Goal: Task Accomplishment & Management: Manage account settings

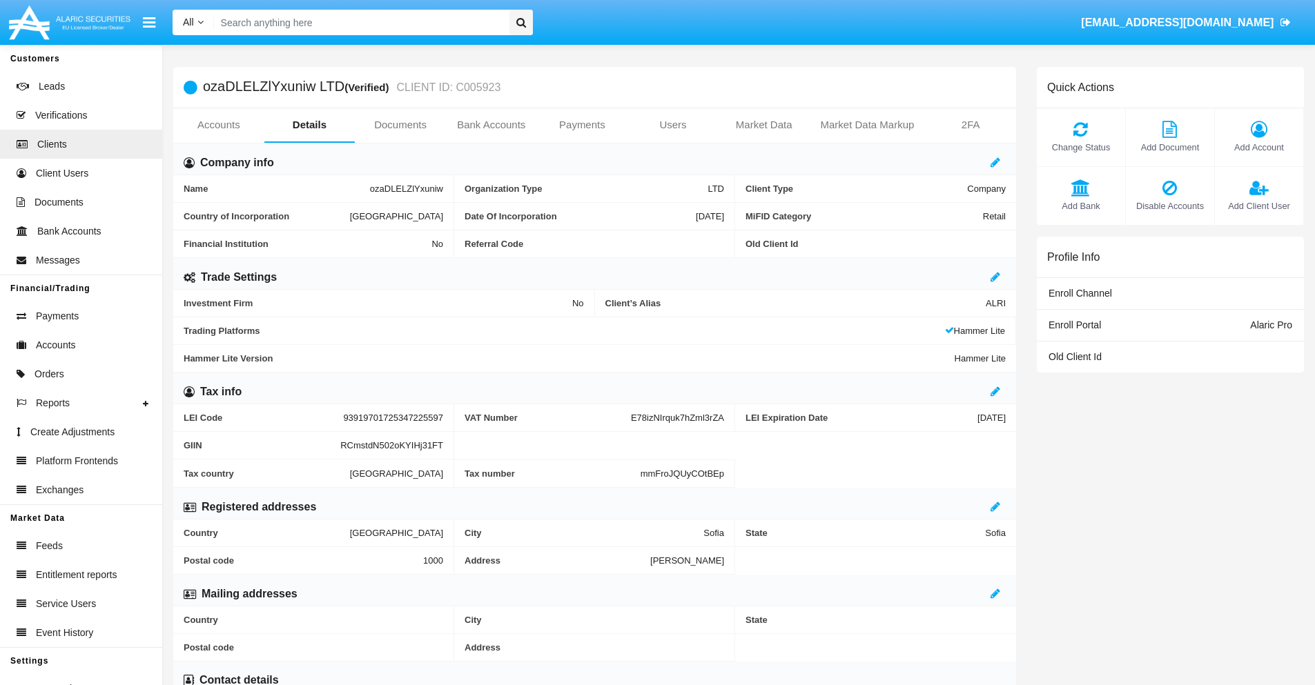
click at [1258, 147] on span "Add Account" at bounding box center [1258, 147] width 75 height 13
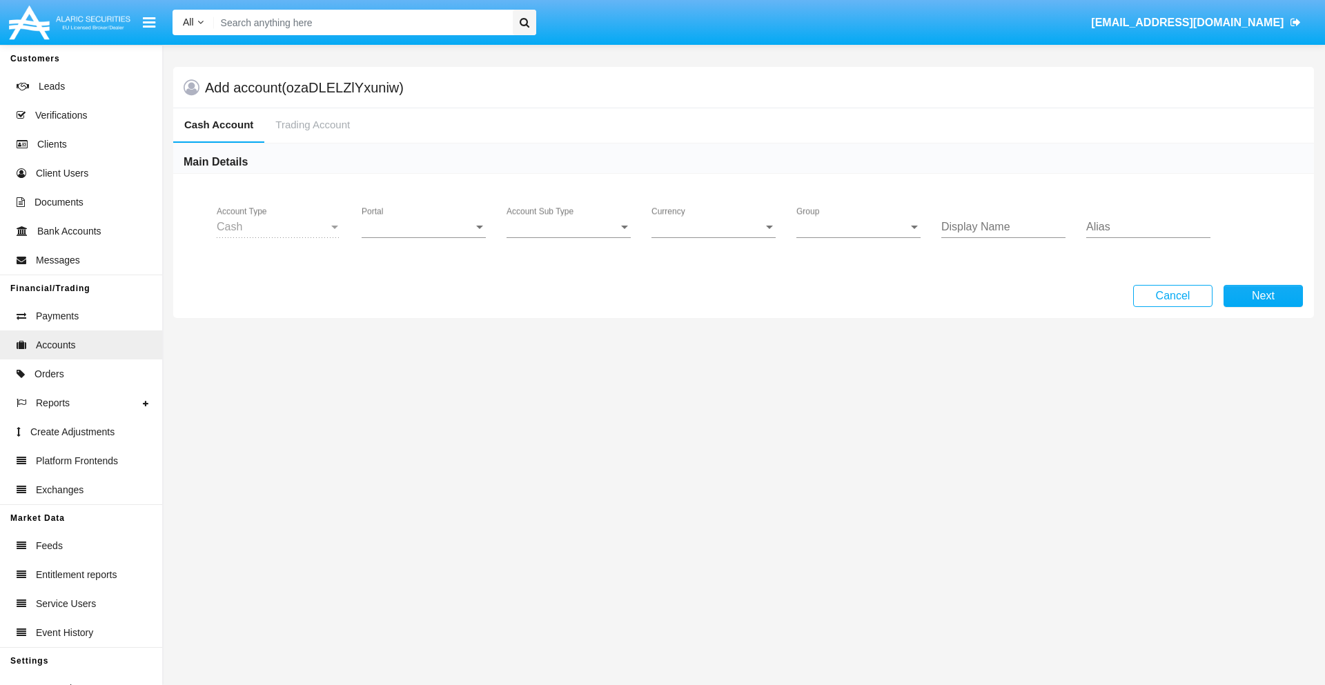
click at [424, 227] on span "Portal" at bounding box center [418, 227] width 112 height 12
click at [425, 337] on span "Alaric Pro" at bounding box center [426, 336] width 128 height 33
click at [569, 227] on span "Account Sub Type" at bounding box center [563, 227] width 112 height 12
click at [569, 237] on span "Trading Cash" at bounding box center [569, 237] width 124 height 33
click at [858, 227] on span "Group" at bounding box center [852, 227] width 112 height 12
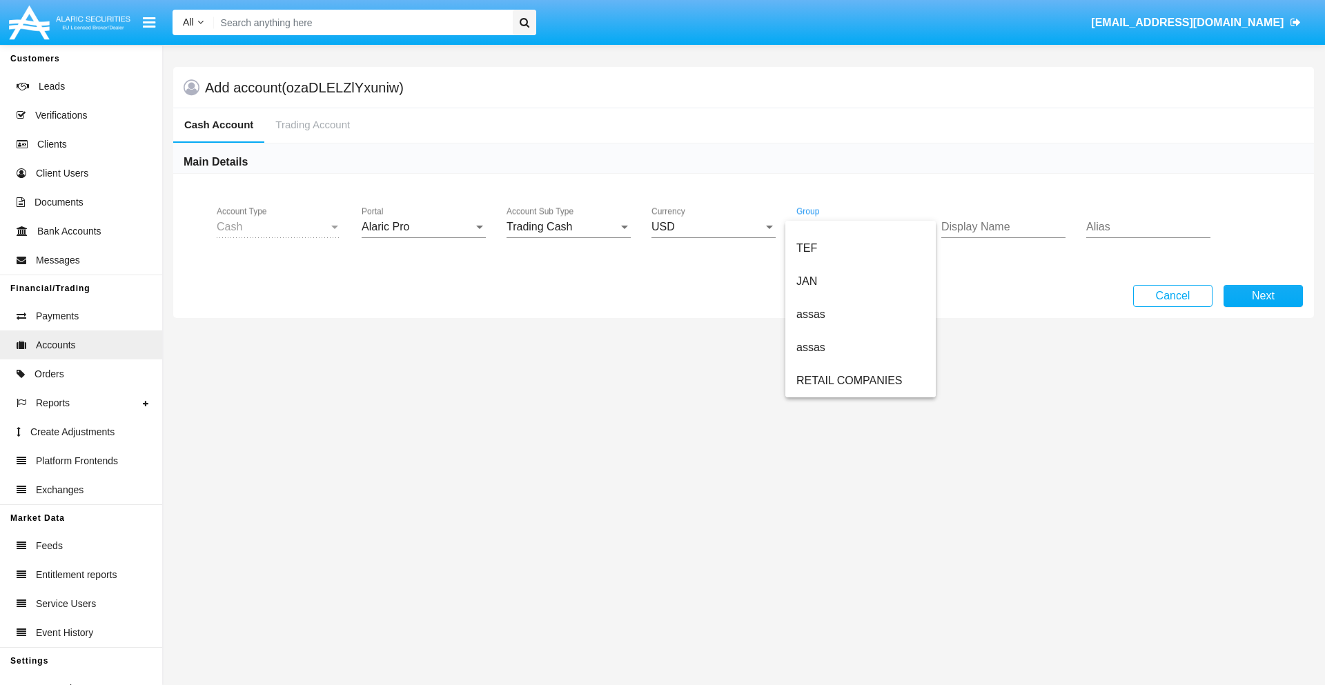
scroll to position [320, 0]
click at [860, 381] on span "ALARIC test" at bounding box center [860, 380] width 128 height 33
type input "red"
type input "silver"
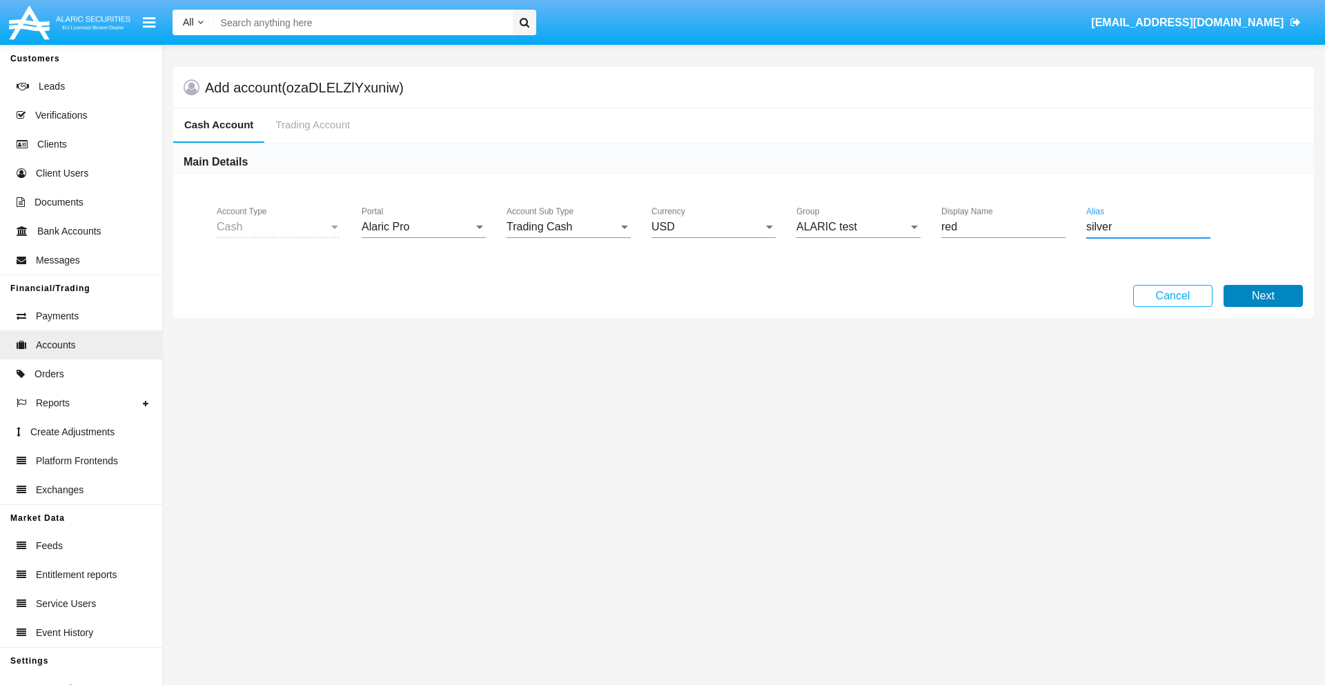
click at [1263, 296] on button "Next" at bounding box center [1262, 296] width 79 height 22
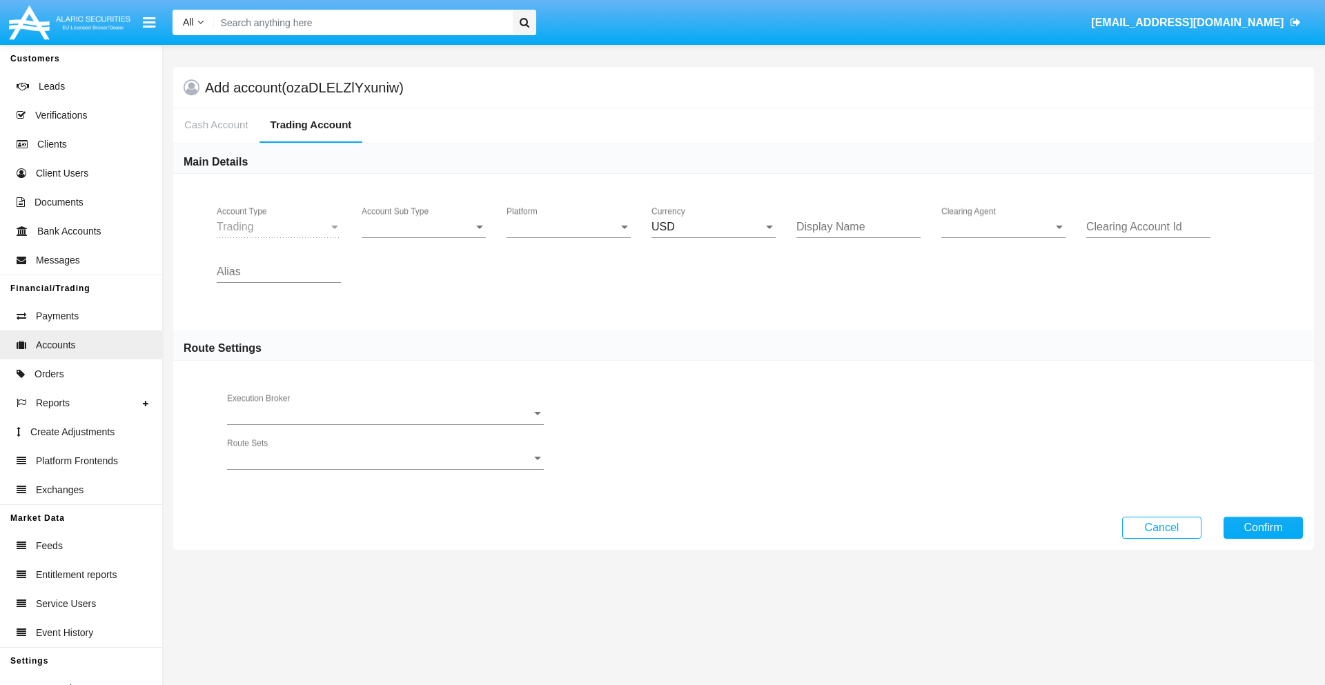
click at [424, 227] on span "Account Sub Type" at bounding box center [418, 227] width 112 height 12
click at [424, 237] on span "Trading" at bounding box center [424, 237] width 124 height 33
click at [569, 227] on span "Platform" at bounding box center [563, 227] width 112 height 12
click at [569, 237] on span "Hammer Lite" at bounding box center [569, 237] width 124 height 33
click at [1003, 227] on span "Clearing Agent" at bounding box center [997, 227] width 112 height 12
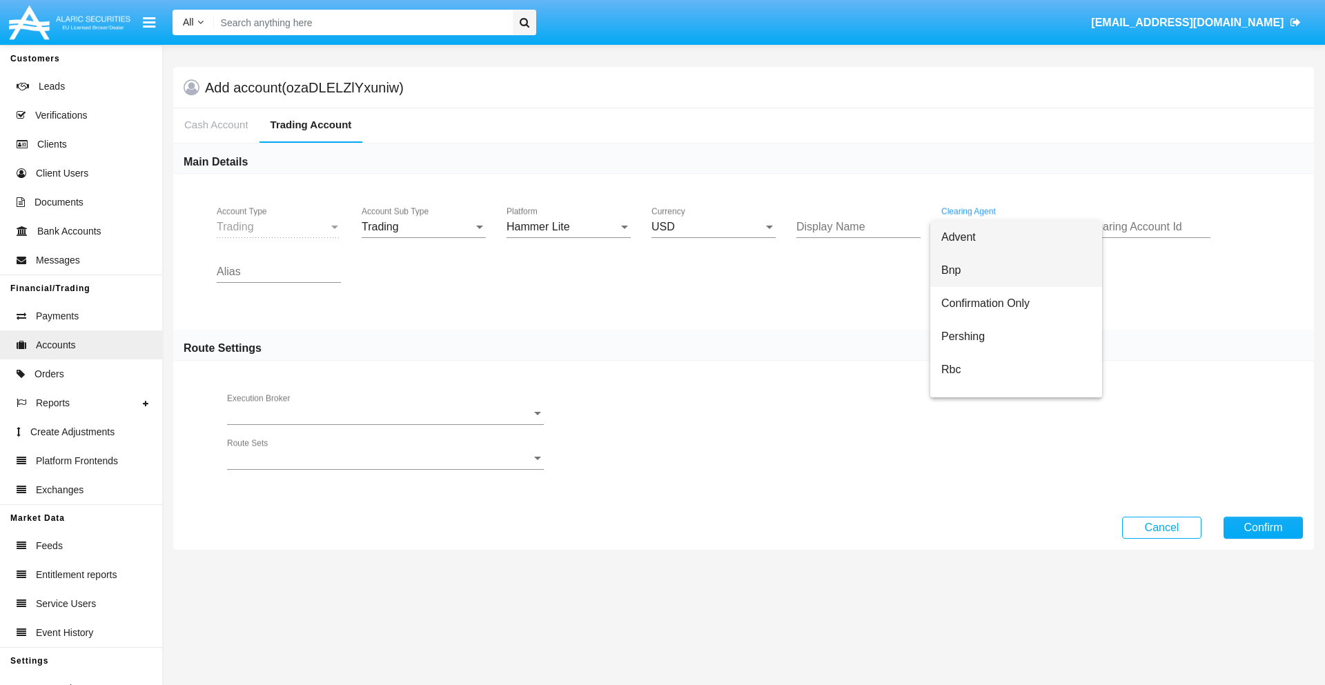
click at [1016, 271] on span "Bnp" at bounding box center [1016, 270] width 150 height 33
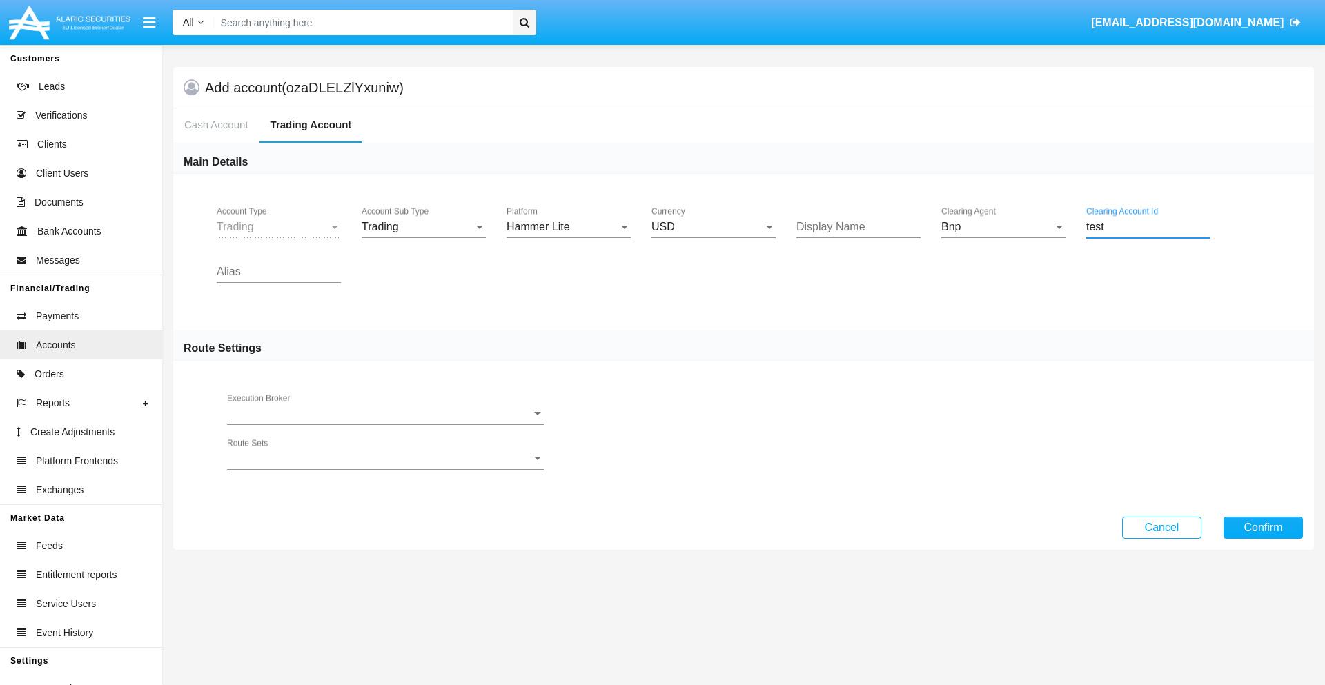
type input "test"
type input "lavender"
type input "azure"
click at [1263, 527] on button "Confirm" at bounding box center [1262, 528] width 79 height 22
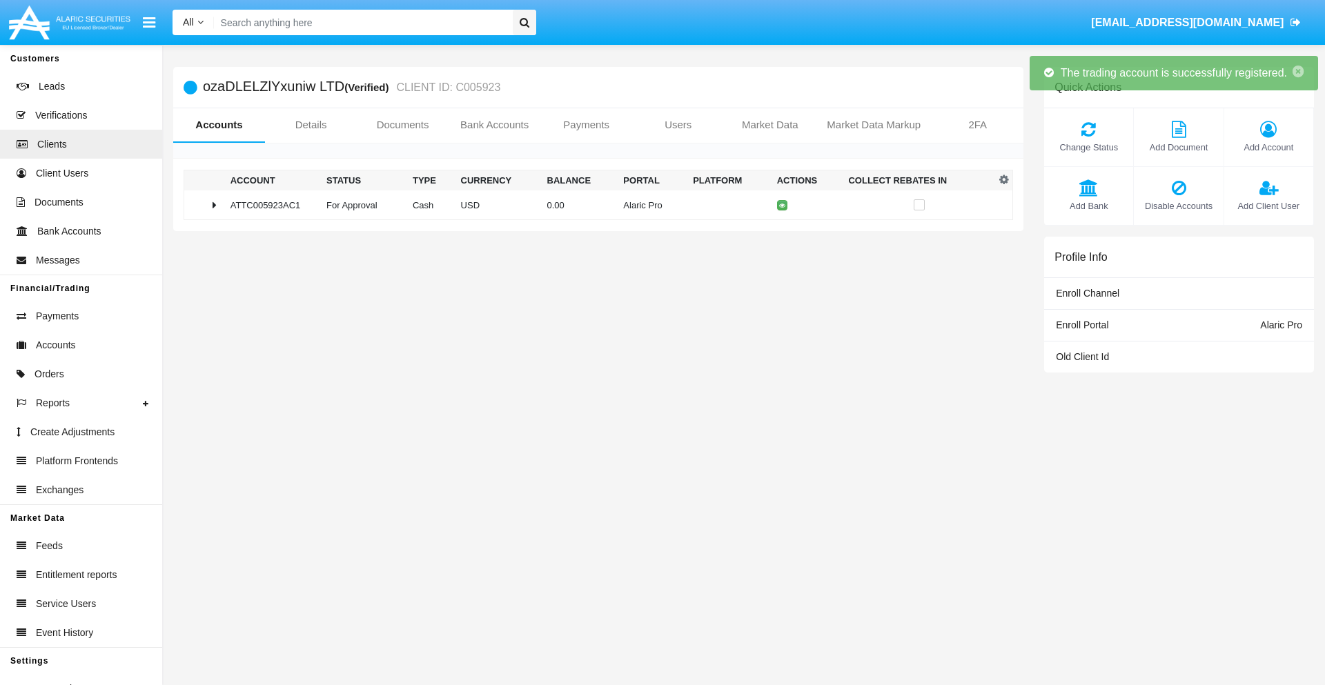
click at [593, 205] on td "0.00" at bounding box center [580, 205] width 77 height 30
click at [783, 205] on icon at bounding box center [786, 205] width 6 height 6
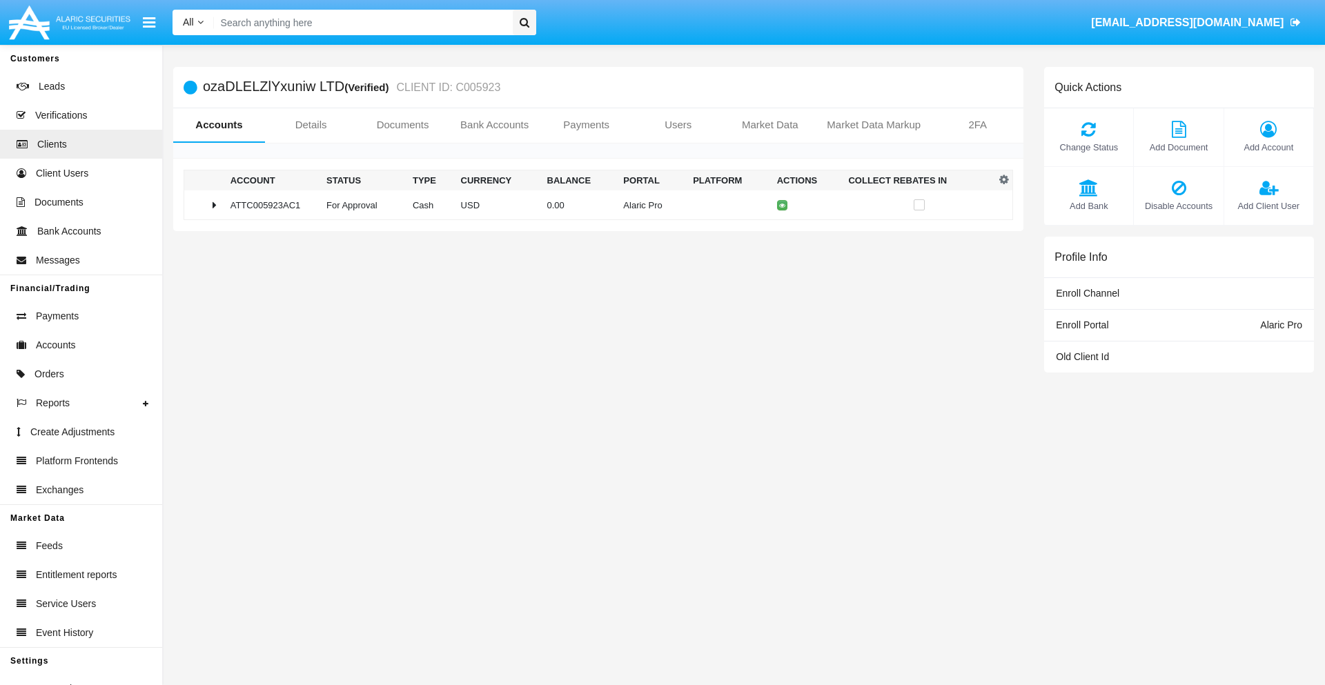
click at [593, 205] on td "0.00" at bounding box center [580, 205] width 77 height 30
click at [783, 234] on icon at bounding box center [786, 234] width 6 height 6
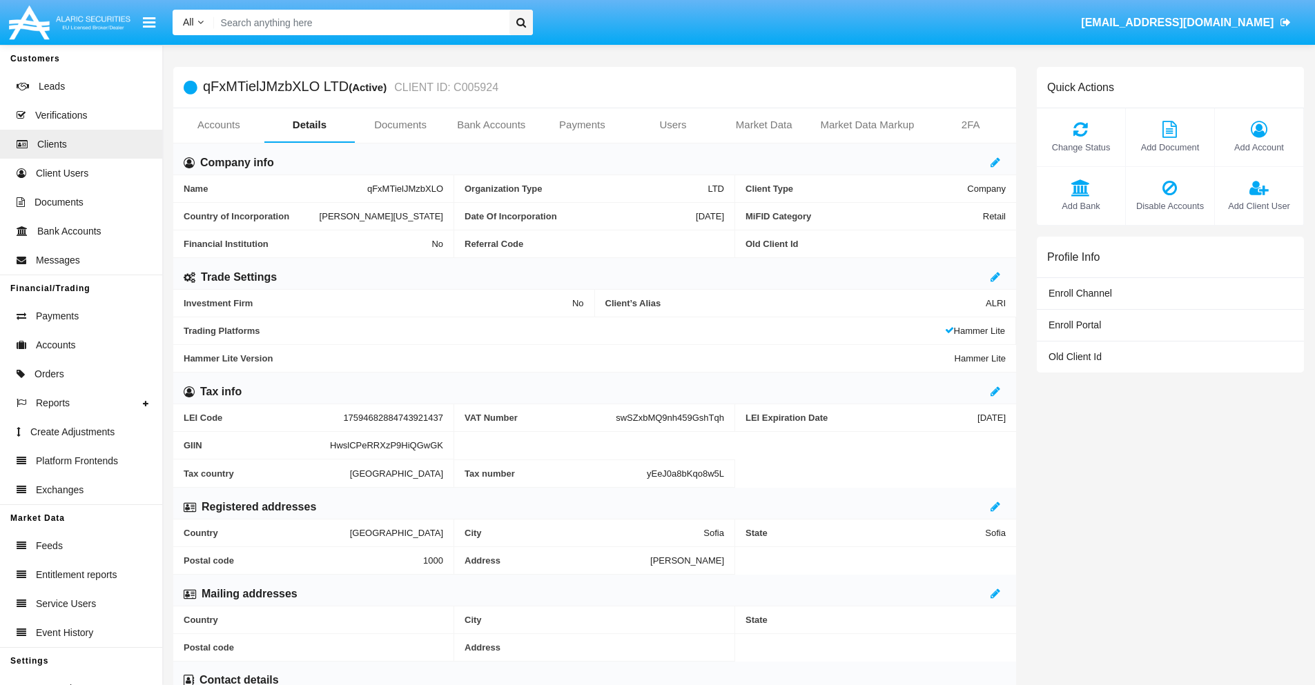
click at [218, 125] on link "Accounts" at bounding box center [218, 124] width 91 height 33
click at [1258, 147] on span "Add Account" at bounding box center [1258, 147] width 75 height 13
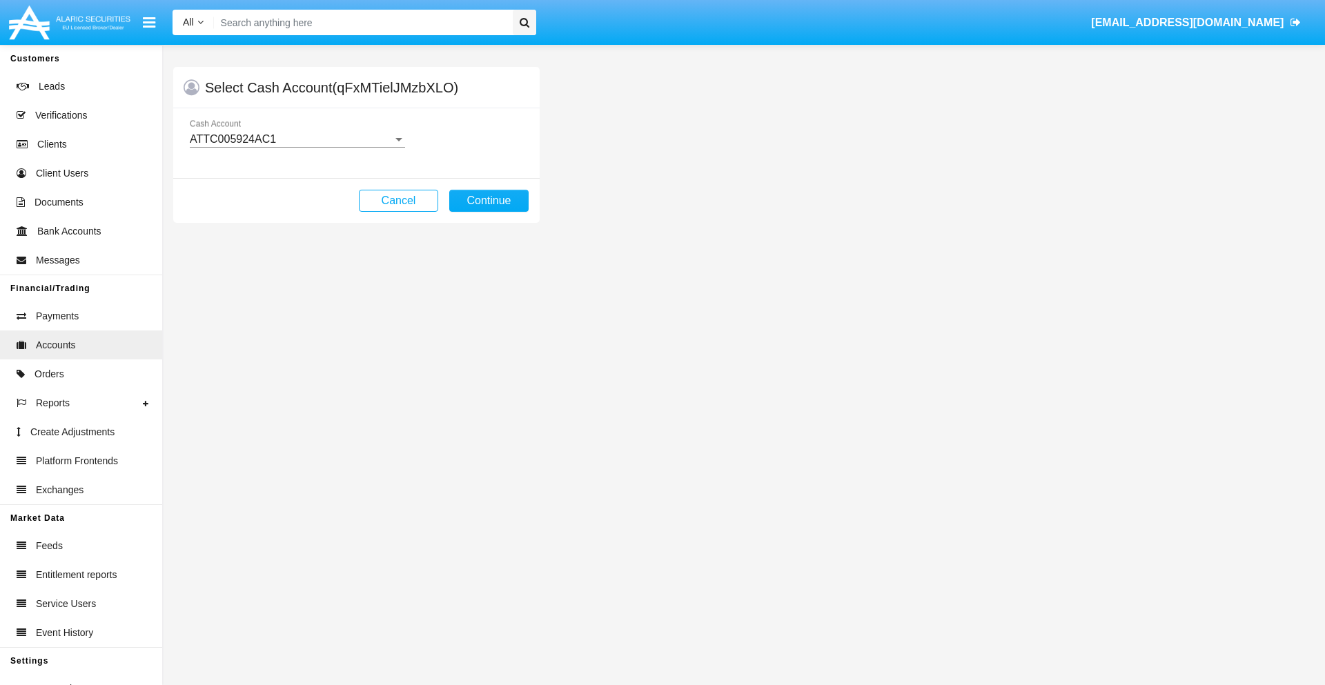
click at [297, 139] on div "ATTC005924AC1" at bounding box center [291, 139] width 203 height 12
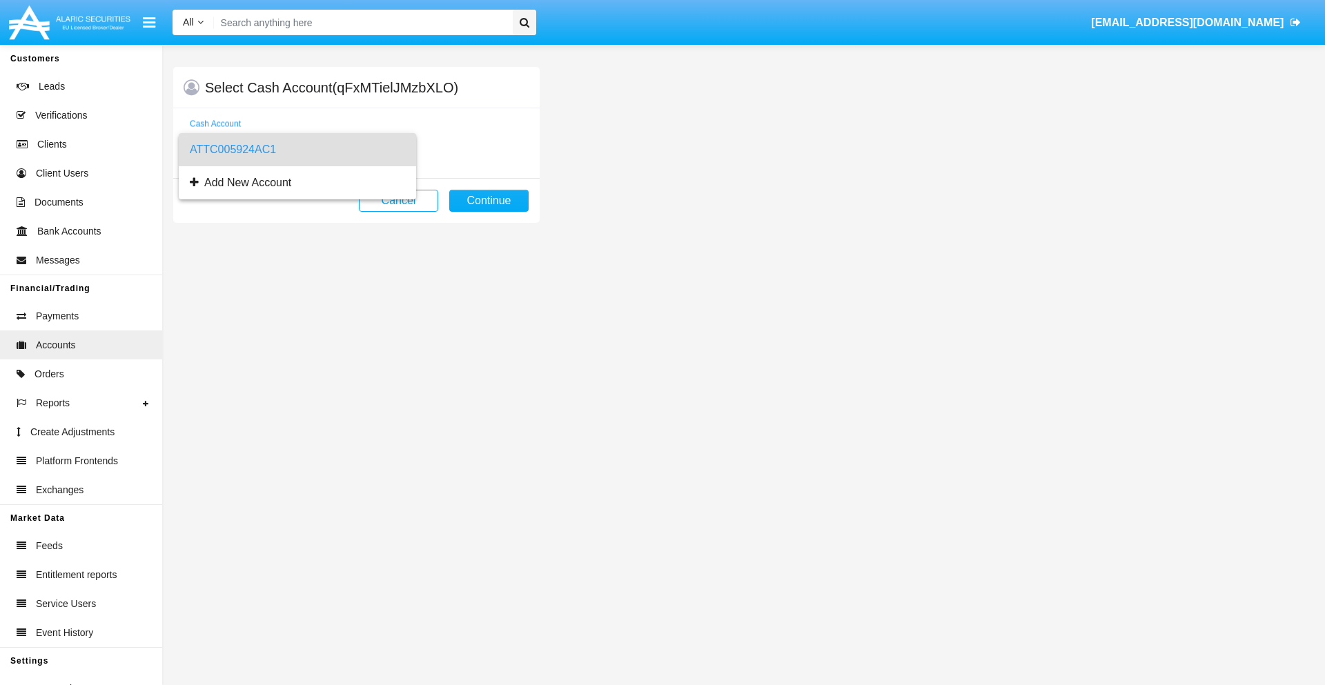
click at [297, 150] on span "ATTC005924AC1" at bounding box center [297, 149] width 215 height 33
click at [489, 201] on button "Continue" at bounding box center [488, 201] width 79 height 22
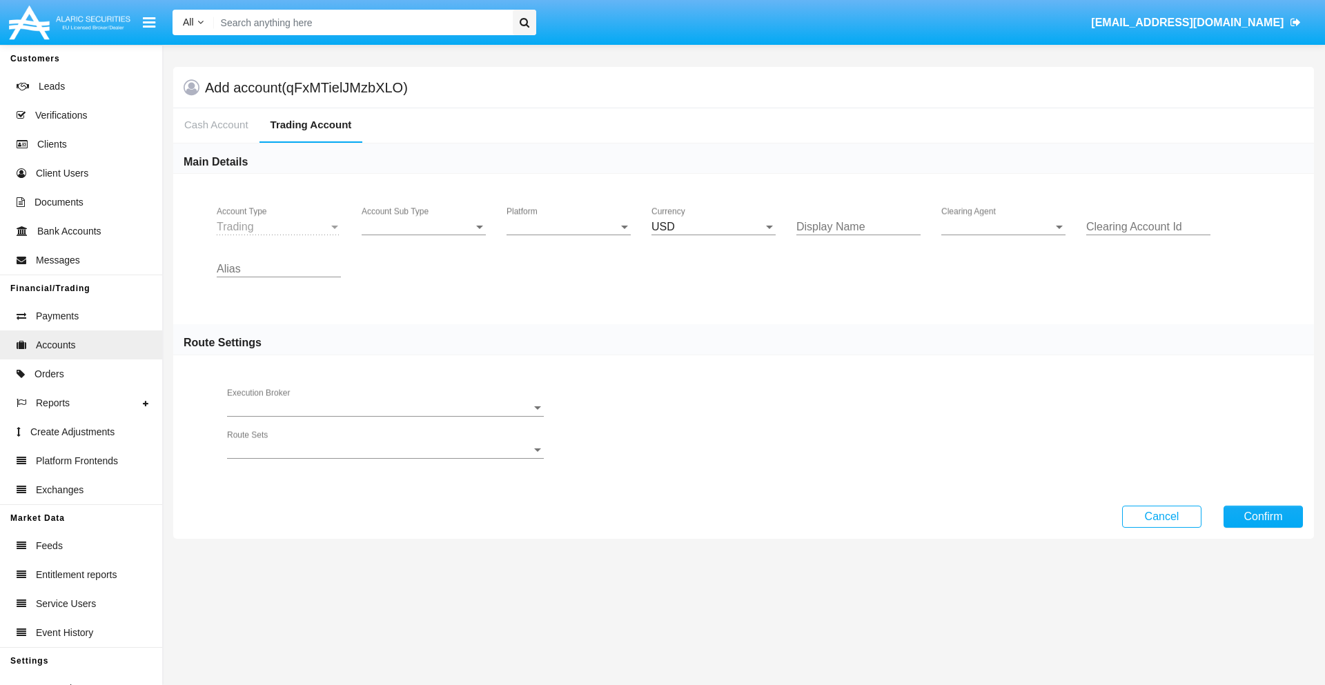
click at [424, 227] on span "Account Sub Type" at bounding box center [418, 227] width 112 height 12
click at [424, 237] on span "Trading" at bounding box center [424, 237] width 124 height 33
click at [569, 227] on span "Platform" at bounding box center [563, 227] width 112 height 12
click at [569, 237] on span "Hammer Lite" at bounding box center [569, 237] width 124 height 33
click at [1003, 227] on span "Clearing Agent" at bounding box center [997, 227] width 112 height 12
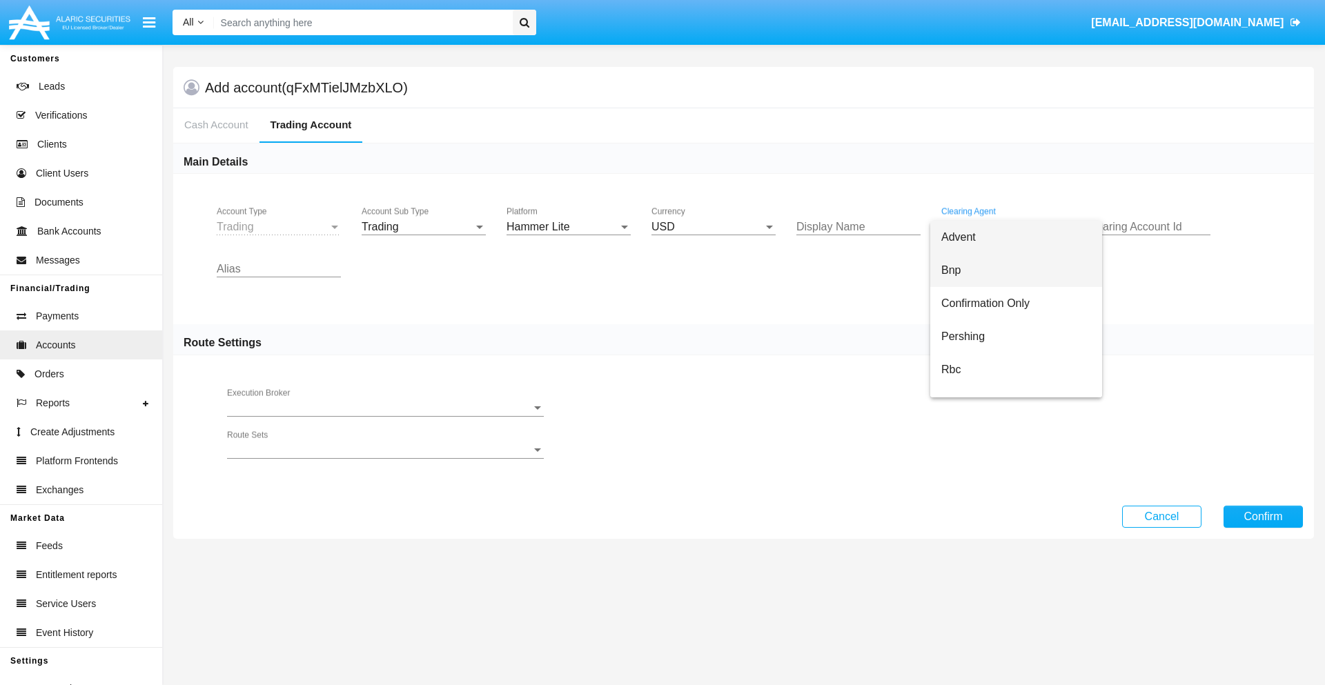
click at [1016, 271] on span "Bnp" at bounding box center [1016, 270] width 150 height 33
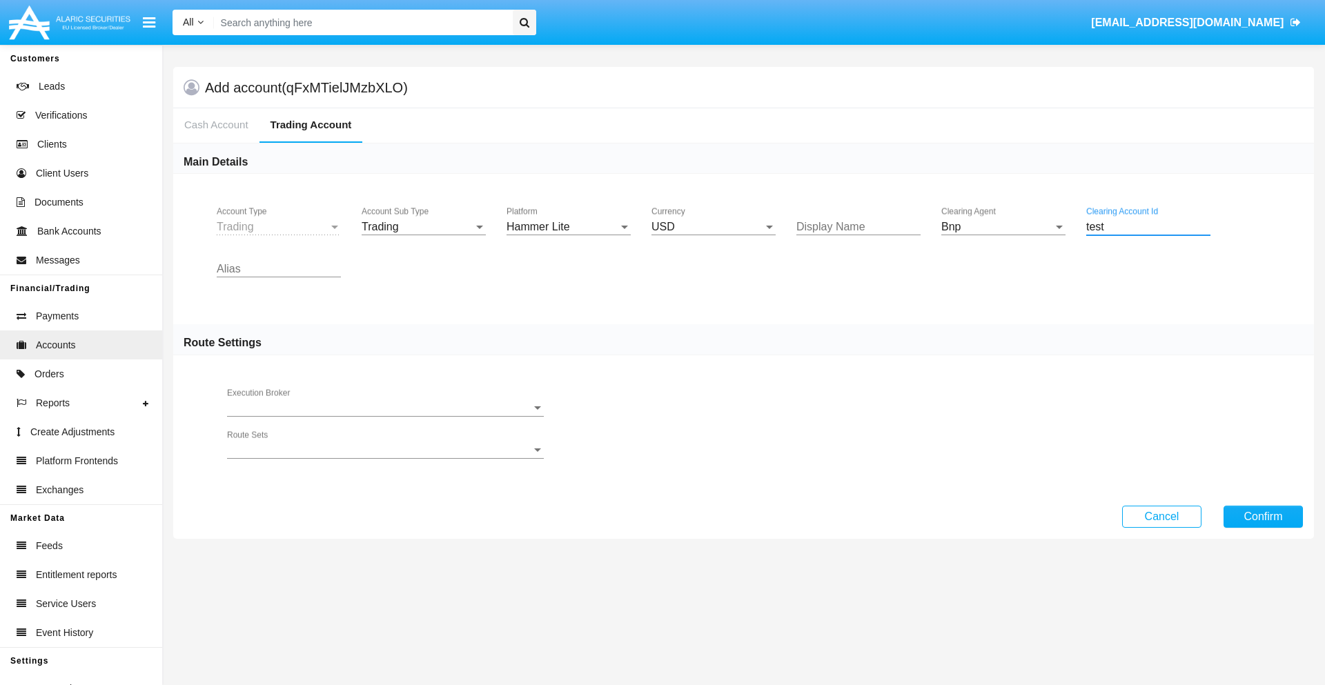
type input "test"
type input "salmon"
type input "mint green"
click at [1263, 516] on button "Confirm" at bounding box center [1262, 517] width 79 height 22
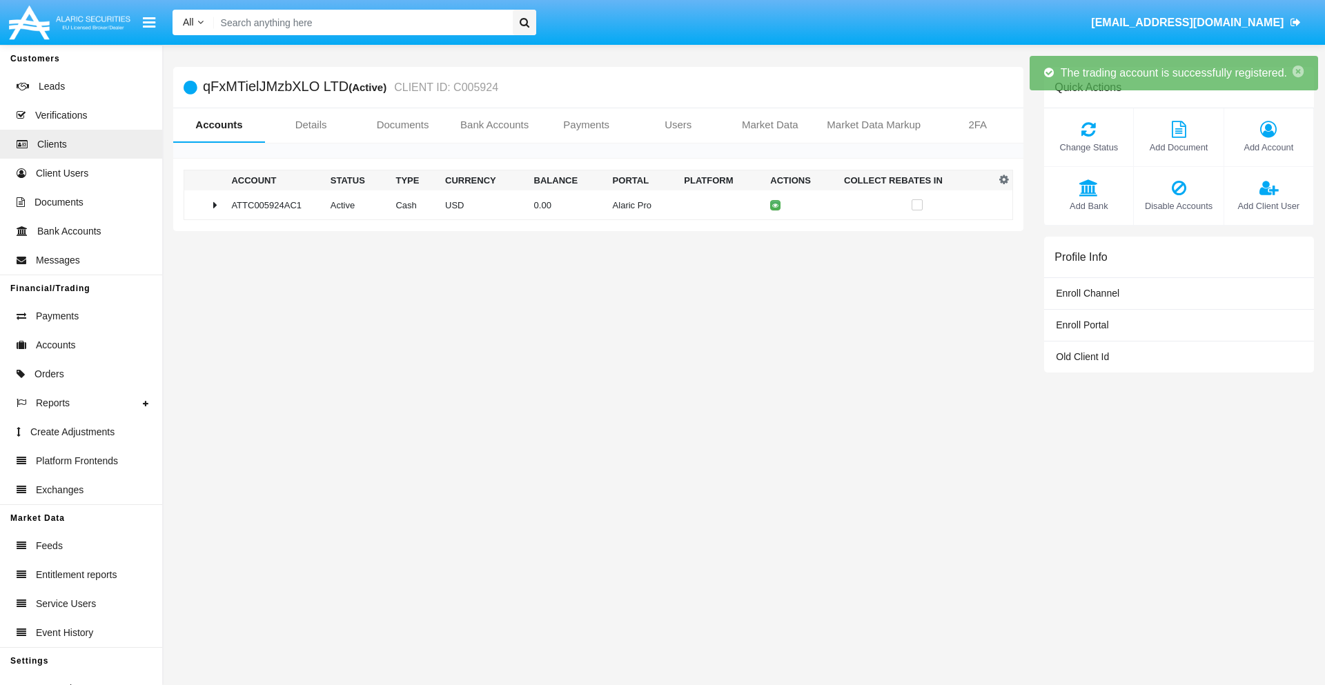
click at [593, 205] on td "0.00" at bounding box center [568, 205] width 79 height 30
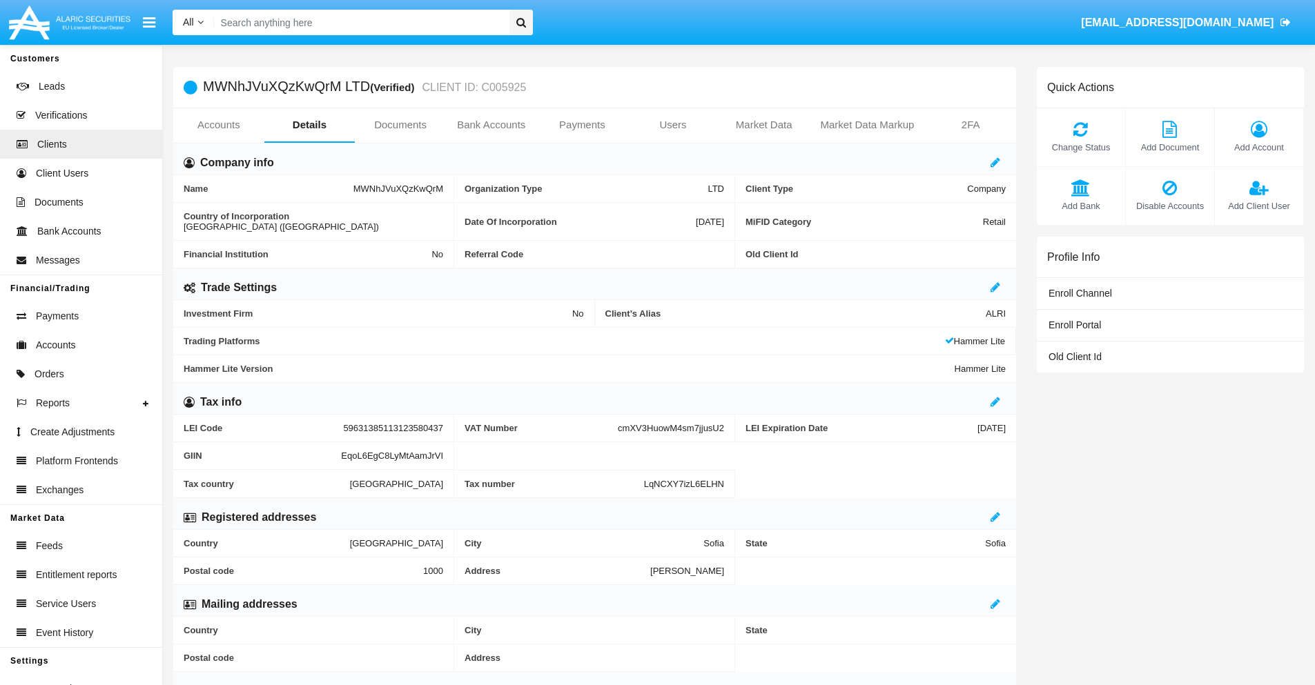
click at [218, 125] on link "Accounts" at bounding box center [218, 124] width 91 height 33
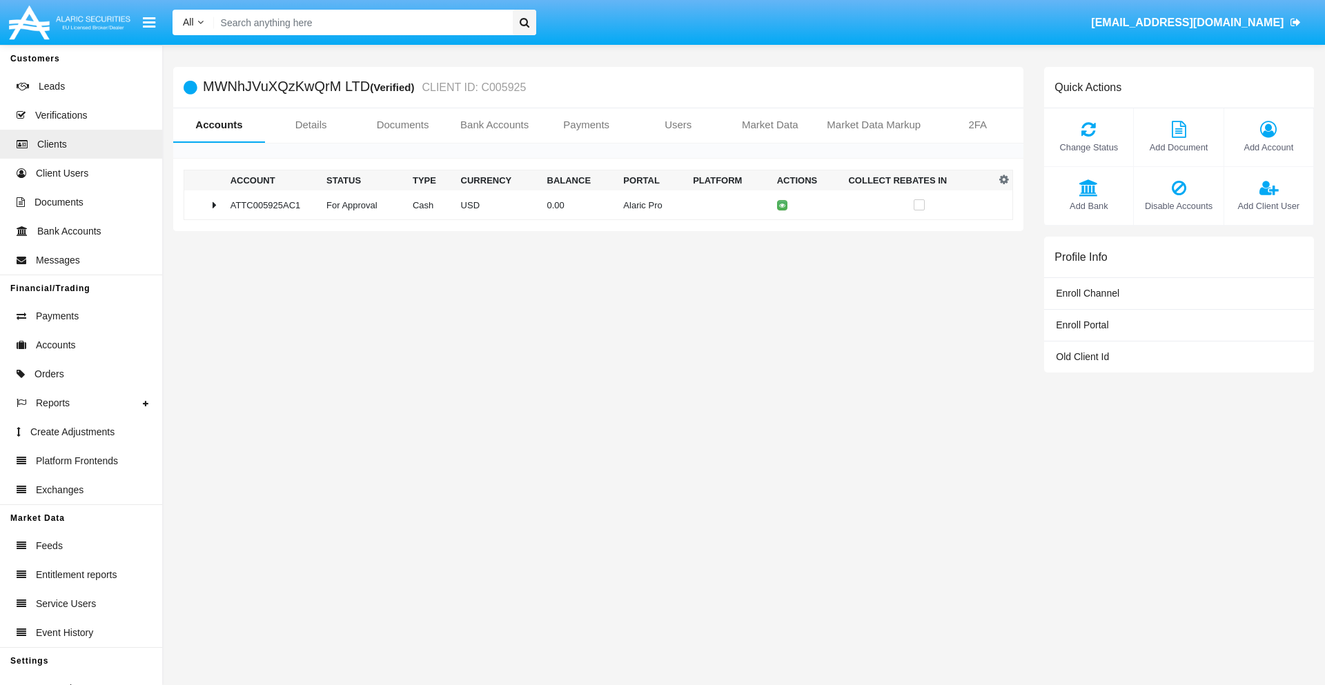
click at [1088, 147] on span "Change Status" at bounding box center [1088, 147] width 75 height 13
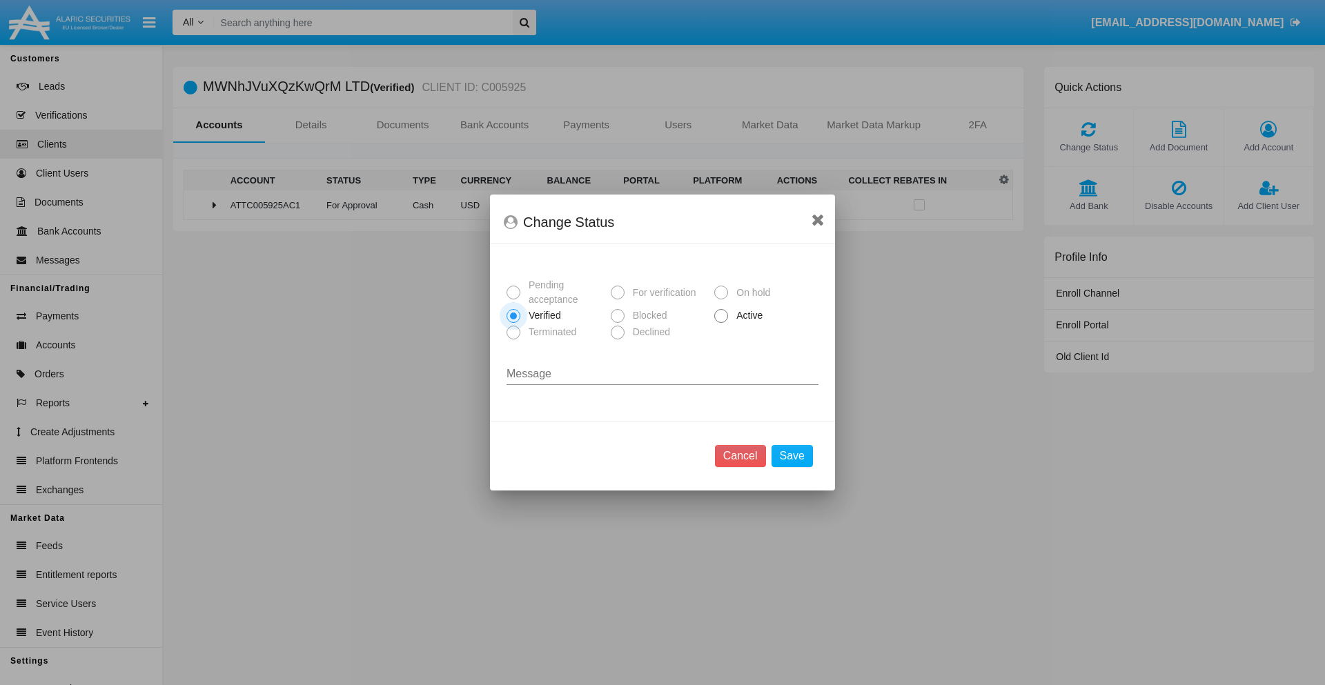
click at [747, 315] on span "Active" at bounding box center [747, 315] width 38 height 14
click at [721, 323] on input "Active" at bounding box center [720, 323] width 1 height 1
radio input "true"
click at [792, 456] on button "Save" at bounding box center [792, 456] width 41 height 22
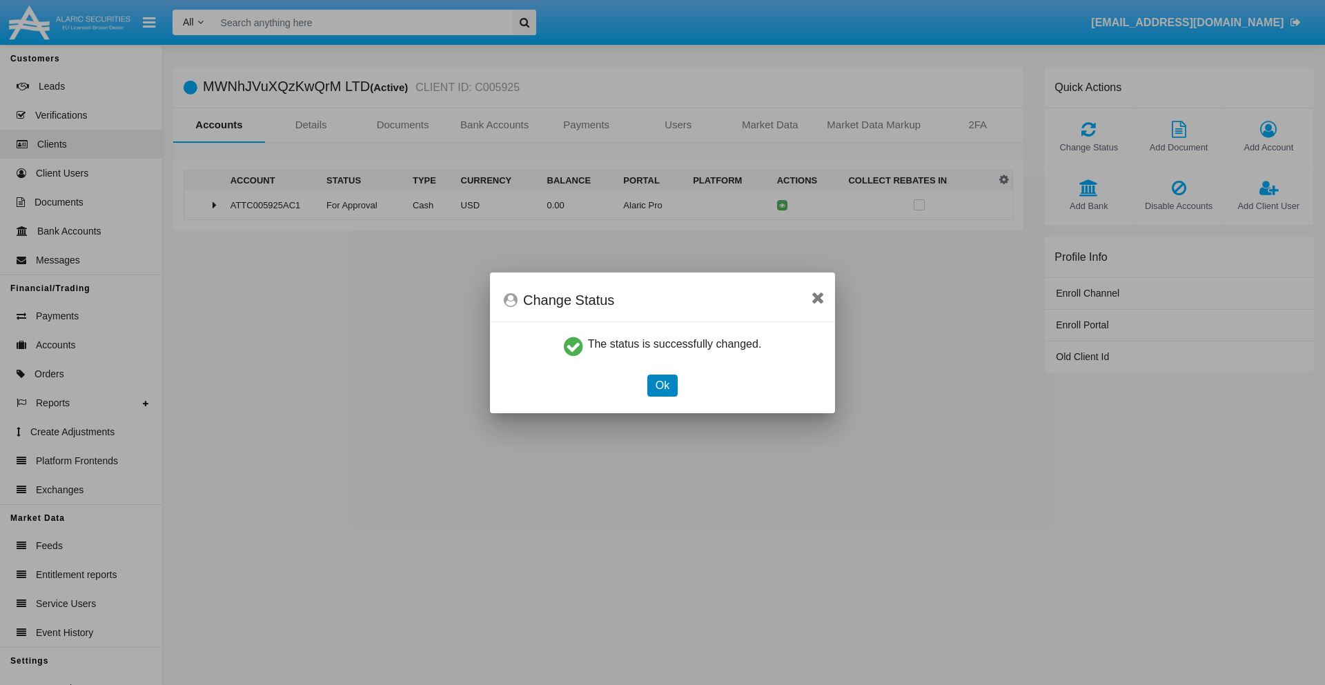
click at [662, 385] on button "Ok" at bounding box center [662, 386] width 30 height 22
